Goal: Transaction & Acquisition: Purchase product/service

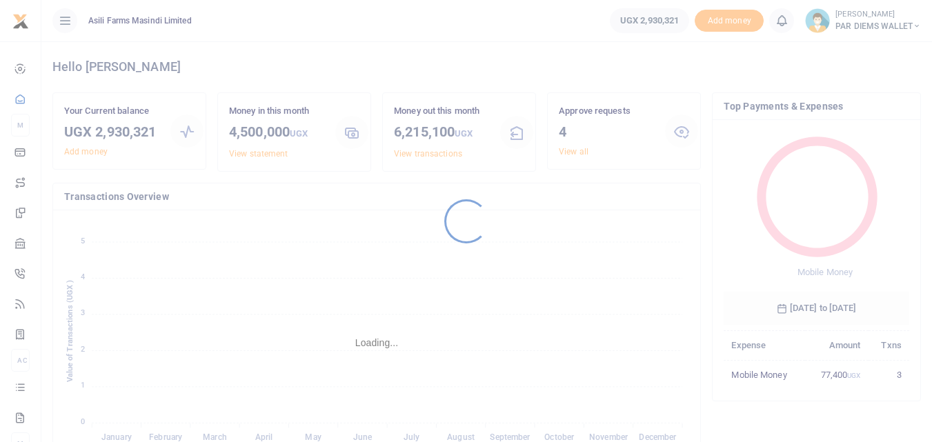
scroll to position [183, 175]
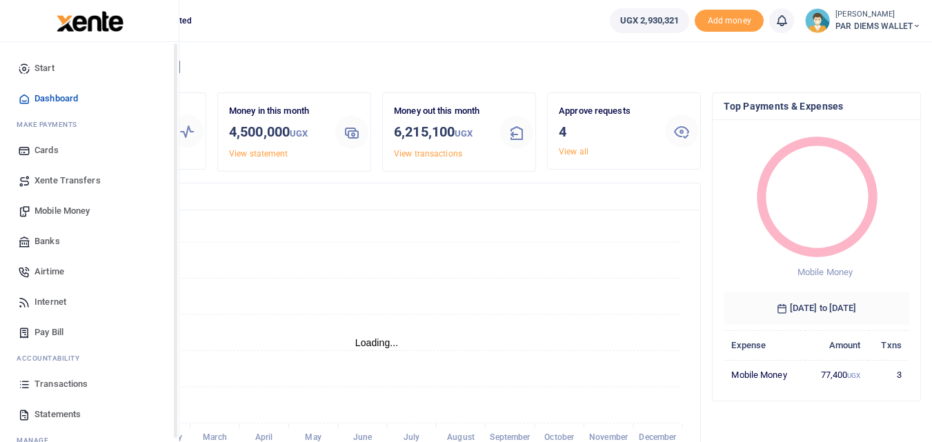
click at [30, 386] on icon at bounding box center [24, 384] width 12 height 12
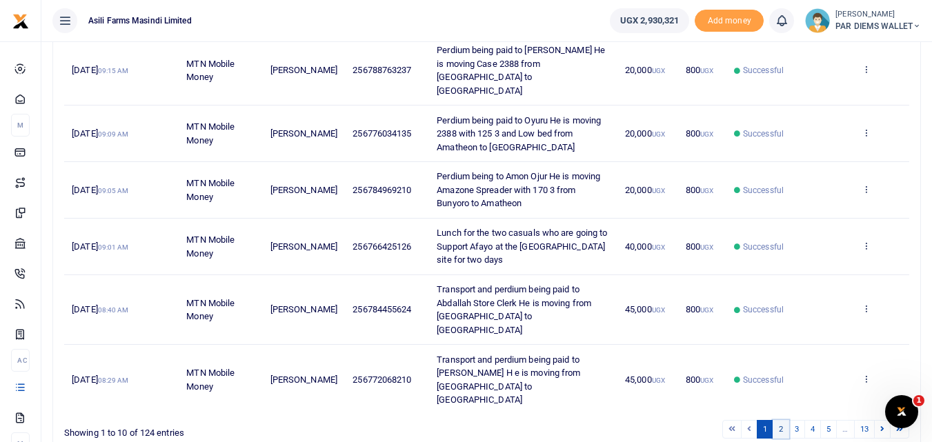
click at [784, 420] on link "2" at bounding box center [781, 429] width 17 height 19
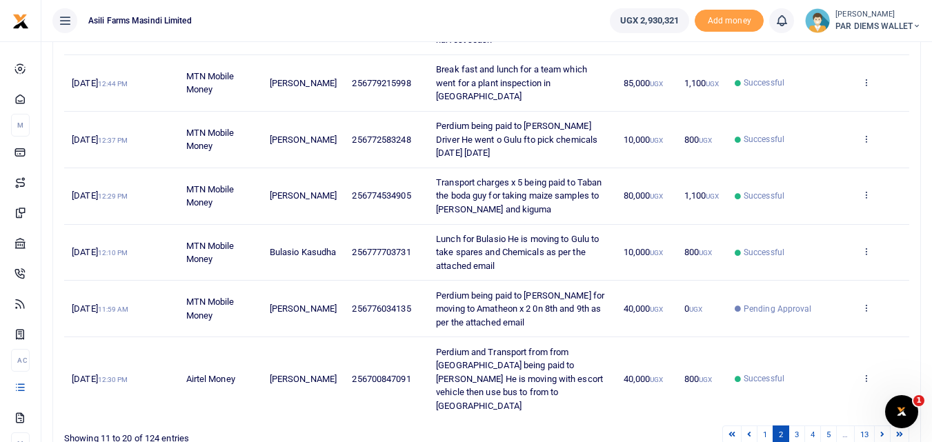
scroll to position [462, 0]
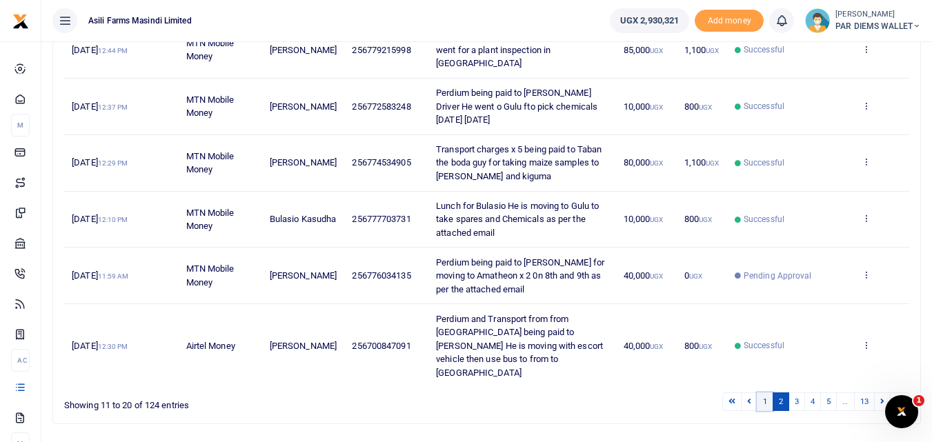
click at [766, 393] on link "1" at bounding box center [765, 402] width 17 height 19
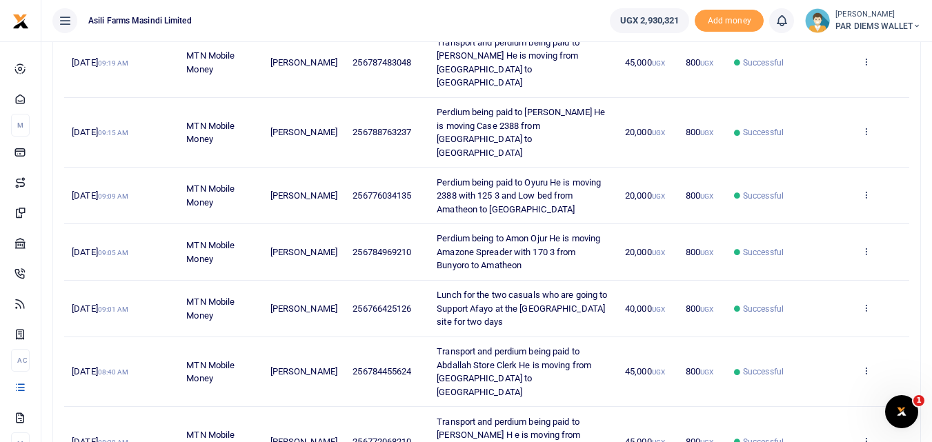
scroll to position [448, 0]
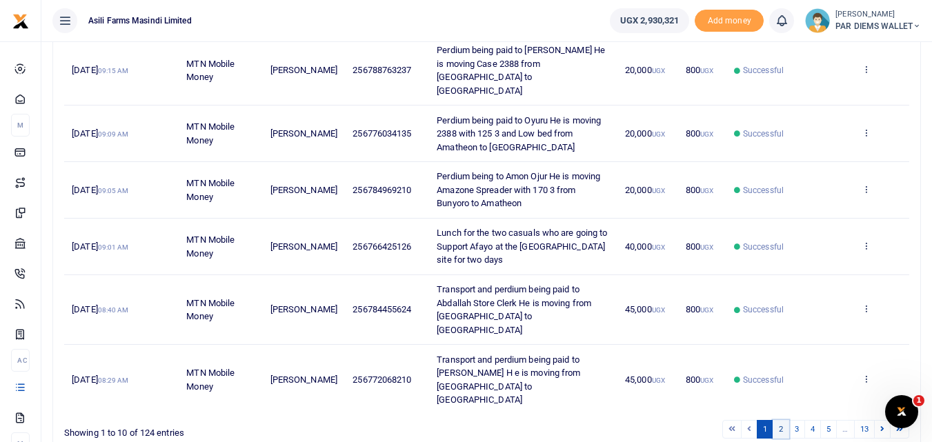
click at [775, 420] on link "2" at bounding box center [781, 429] width 17 height 19
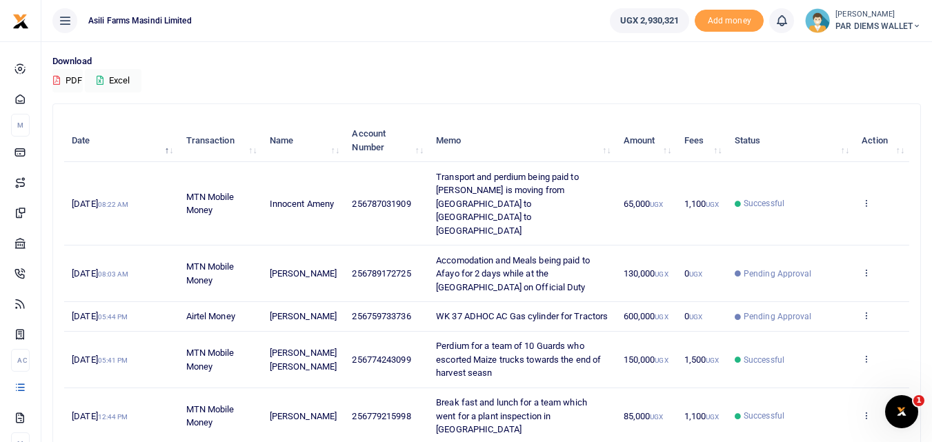
scroll to position [97, 0]
click at [868, 266] on icon at bounding box center [866, 271] width 9 height 10
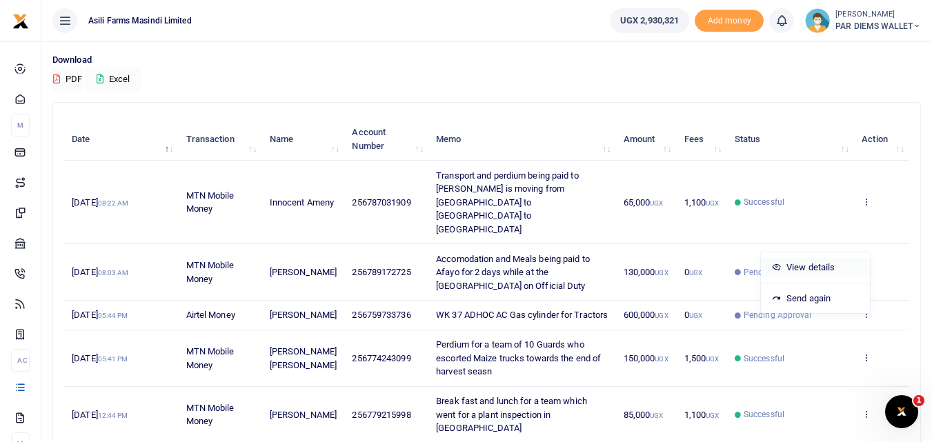
click at [822, 267] on link "View details" at bounding box center [815, 267] width 109 height 19
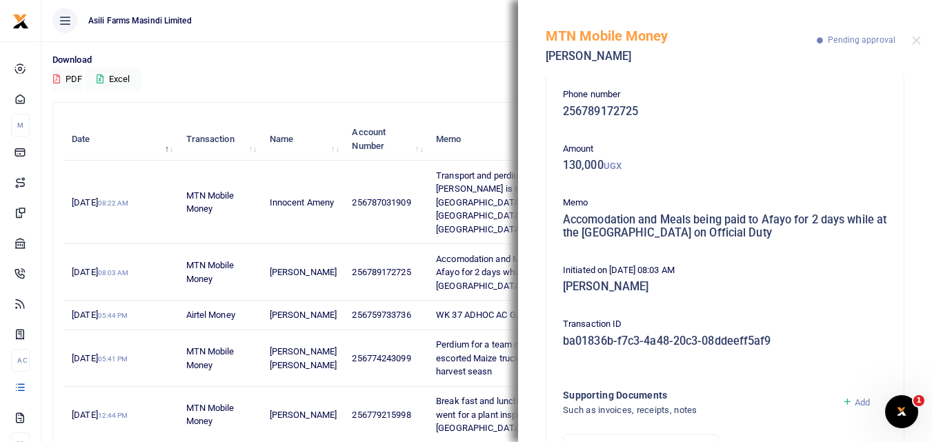
scroll to position [0, 0]
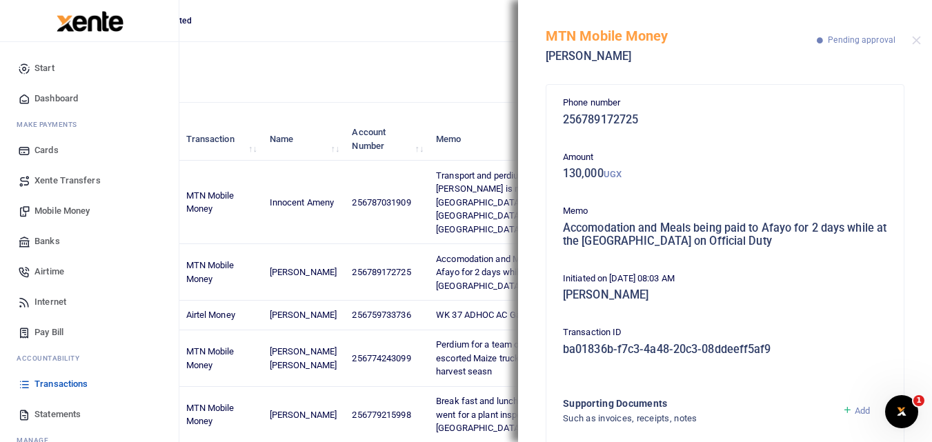
click at [75, 215] on span "Mobile Money" at bounding box center [61, 211] width 55 height 14
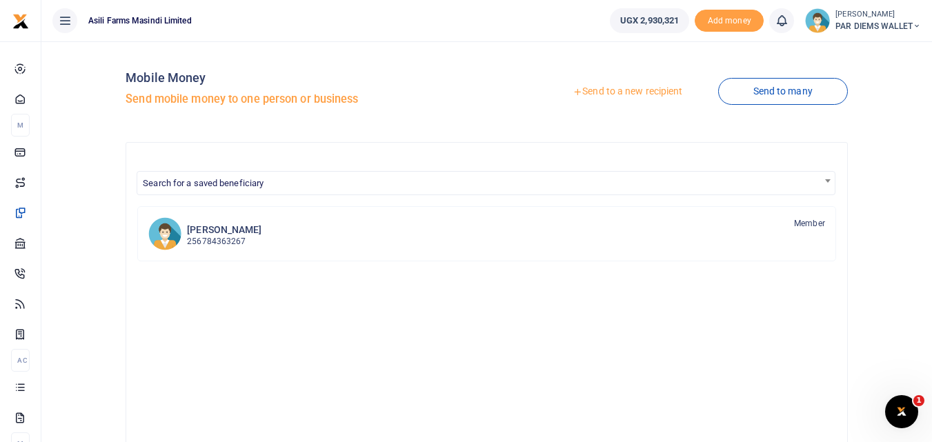
click at [613, 92] on link "Send to a new recipient" at bounding box center [627, 91] width 180 height 25
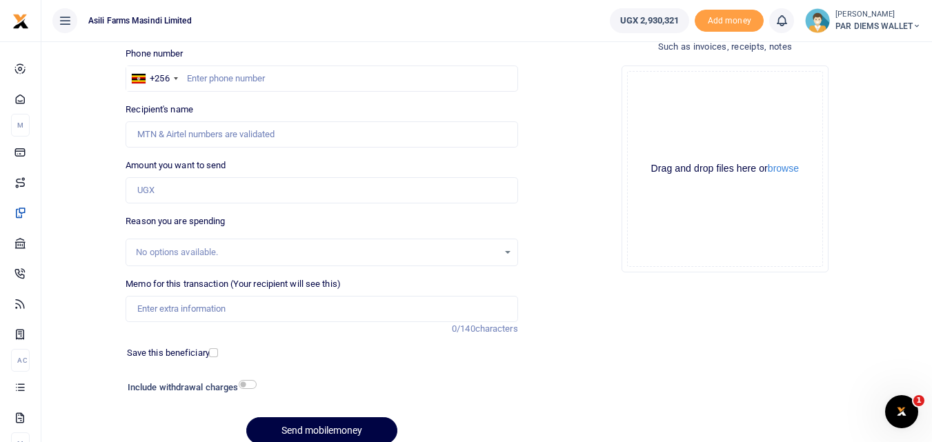
scroll to position [96, 0]
click at [237, 76] on input "text" at bounding box center [322, 78] width 392 height 26
click at [201, 76] on input "text" at bounding box center [322, 78] width 392 height 26
type input "772734474"
type input "Alex Leka Ebucu"
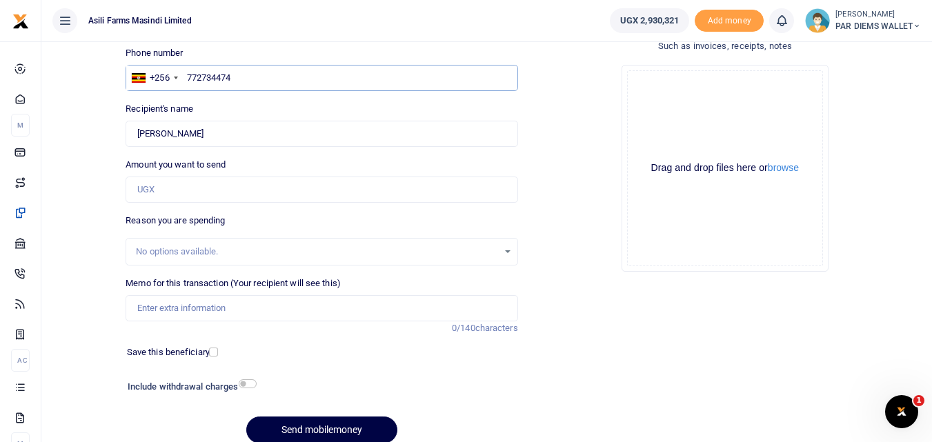
type input "772734474"
click at [168, 183] on input "Amount you want to send" at bounding box center [322, 190] width 392 height 26
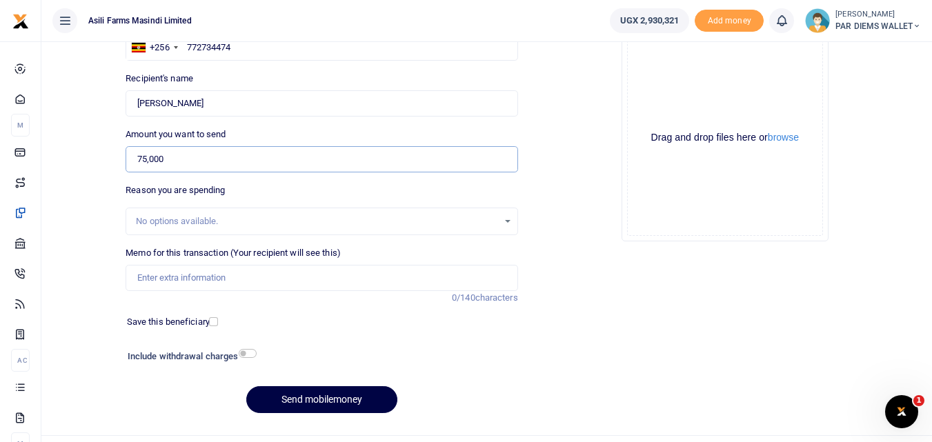
scroll to position [135, 0]
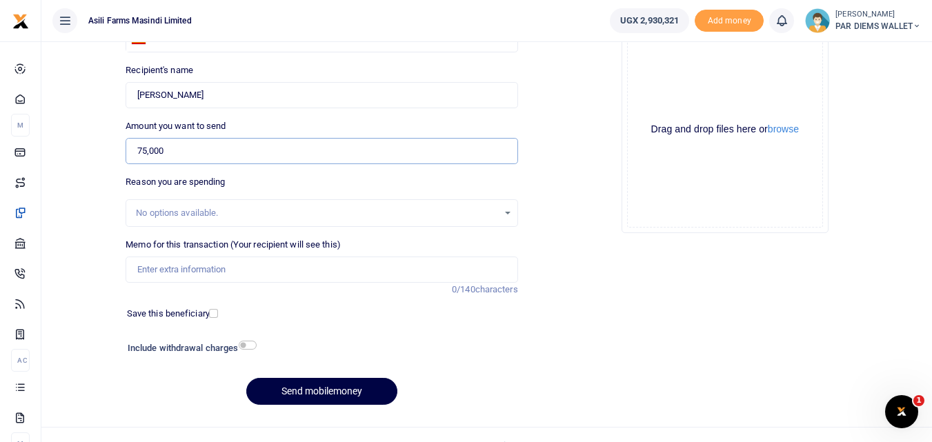
type input "75,000"
click at [206, 261] on input "Memo for this transaction (Your recipient will see this)" at bounding box center [322, 270] width 392 height 26
type input "Perdium being paid to team heading to new Farm Bosco on Offical Duty"
click at [667, 88] on div "Drag and drop files here or browse Powered by Uppy" at bounding box center [725, 130] width 196 height 196
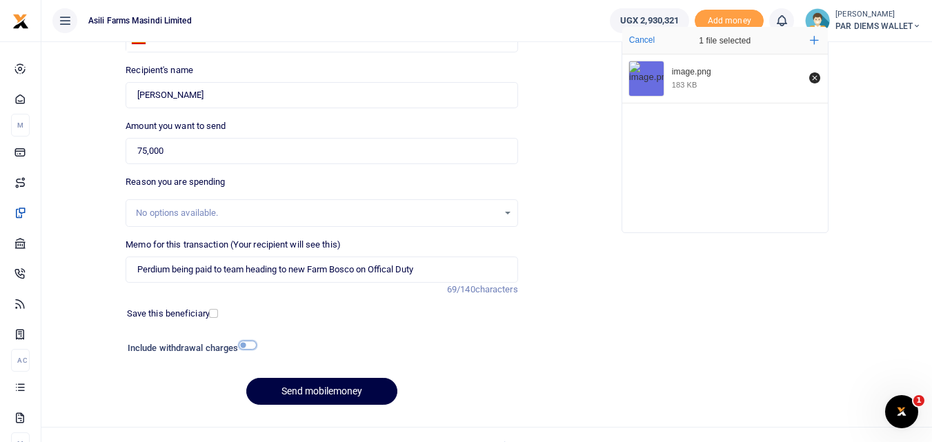
click at [250, 346] on input "checkbox" at bounding box center [248, 345] width 18 height 9
checkbox input "true"
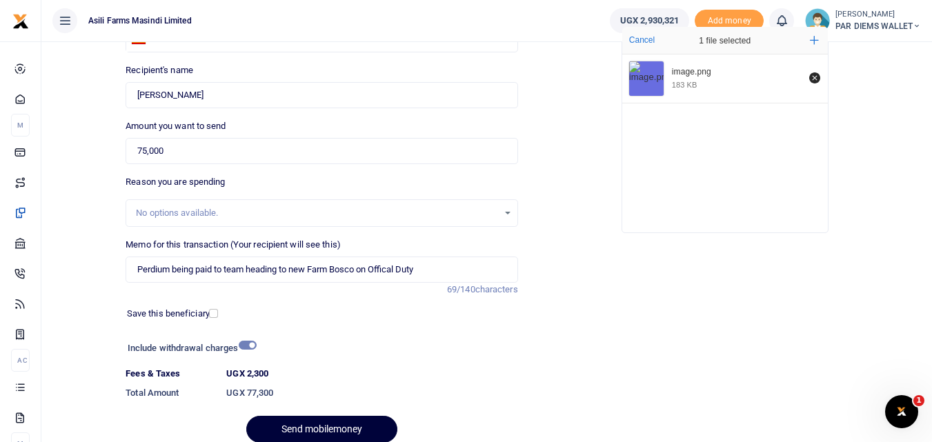
click at [298, 422] on button "Send mobilemoney" at bounding box center [321, 429] width 151 height 27
